Goal: Check status: Check status

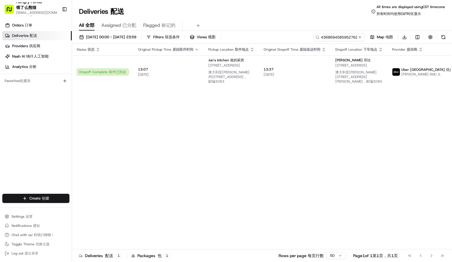
click at [339, 38] on input "4368694585952762801987" at bounding box center [339, 37] width 52 height 8
type input "4964691935457792781922"
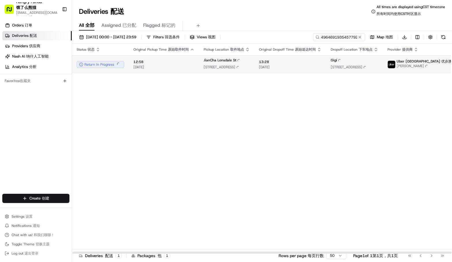
click at [413, 63] on span "Uber [GEOGRAPHIC_DATA] Uber Australia 优步澳大利亚" at bounding box center [429, 61] width 65 height 5
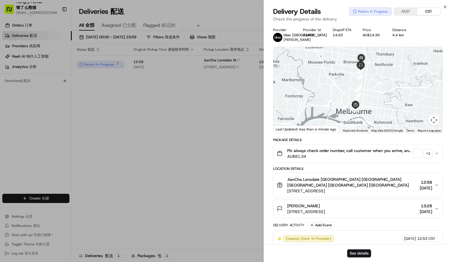
click at [428, 156] on div "+ 1" at bounding box center [428, 154] width 8 height 8
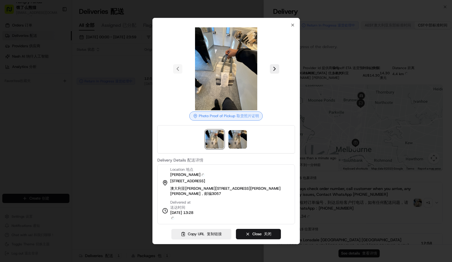
click at [217, 152] on div at bounding box center [226, 139] width 138 height 28
click at [237, 147] on img at bounding box center [238, 139] width 18 height 18
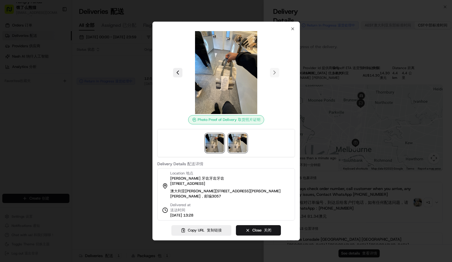
click at [219, 143] on img at bounding box center [215, 143] width 18 height 18
click at [242, 142] on img at bounding box center [238, 143] width 18 height 18
click at [213, 143] on img at bounding box center [215, 143] width 18 height 18
click at [238, 142] on img at bounding box center [238, 143] width 18 height 18
click at [232, 140] on img at bounding box center [238, 143] width 18 height 18
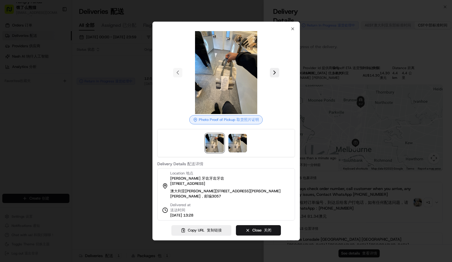
click at [371, 96] on div at bounding box center [226, 131] width 452 height 262
